Goal: Transaction & Acquisition: Purchase product/service

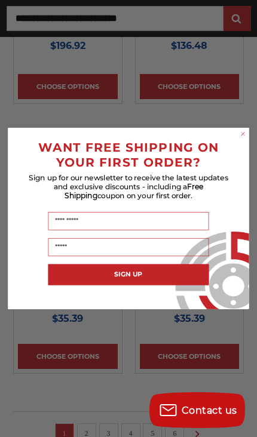
click at [244, 138] on circle "Close dialog" at bounding box center [243, 134] width 8 height 8
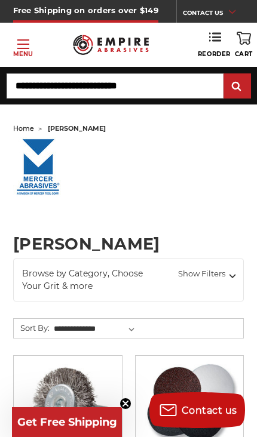
click at [233, 279] on icon at bounding box center [232, 276] width 14 height 13
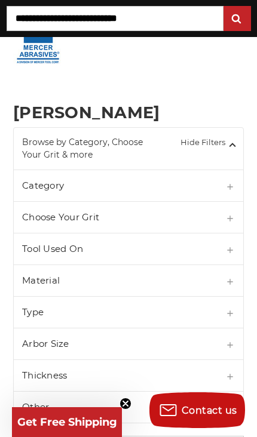
scroll to position [131, 0]
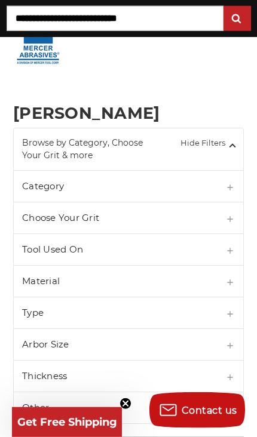
click at [200, 191] on h5 "Category" at bounding box center [128, 186] width 229 height 31
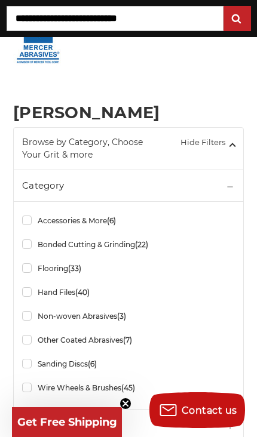
click at [24, 347] on link "Other Coated Abrasives (7)" at bounding box center [128, 340] width 213 height 21
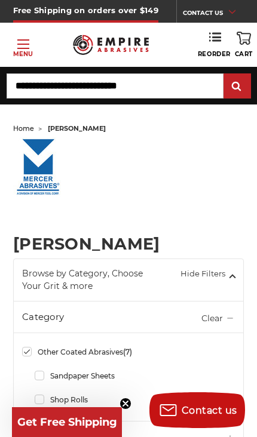
click at [29, 79] on input "Search" at bounding box center [115, 85] width 217 height 25
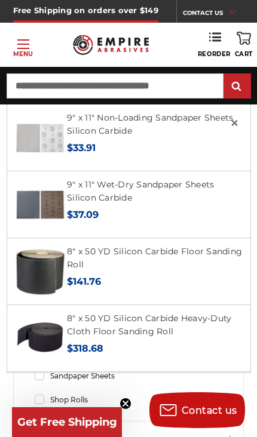
type input "**********"
click at [237, 86] on input "submit" at bounding box center [237, 87] width 24 height 24
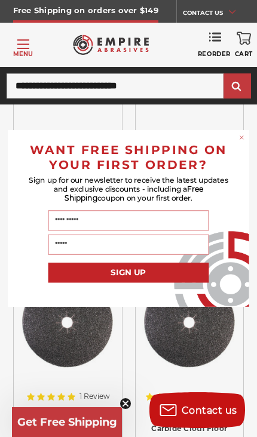
click at [244, 142] on circle "Close dialog" at bounding box center [242, 138] width 8 height 8
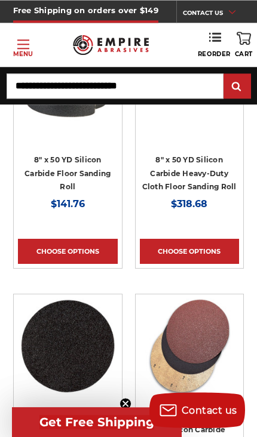
scroll to position [690, 0]
